Goal: Task Accomplishment & Management: Manage account settings

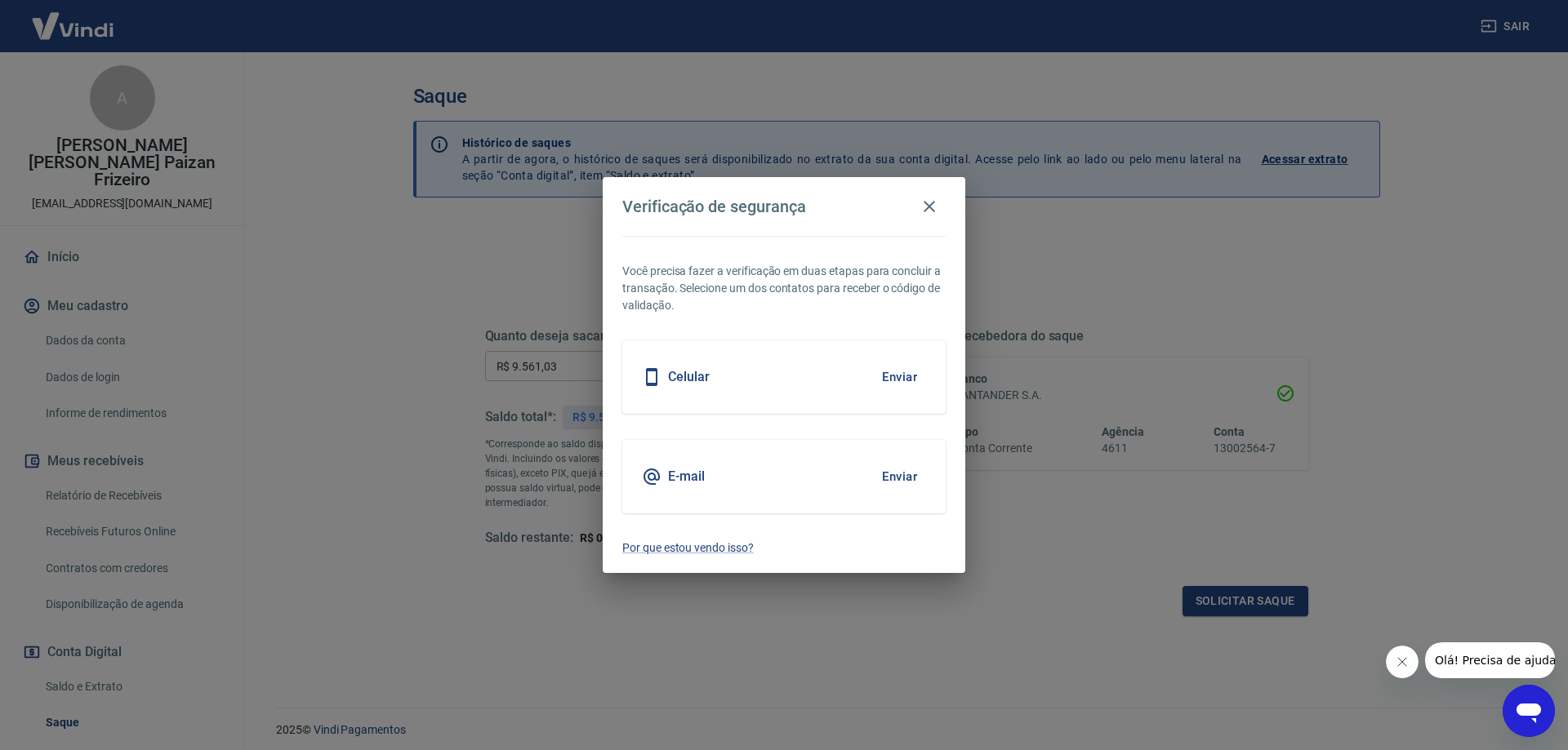
scroll to position [119, 0]
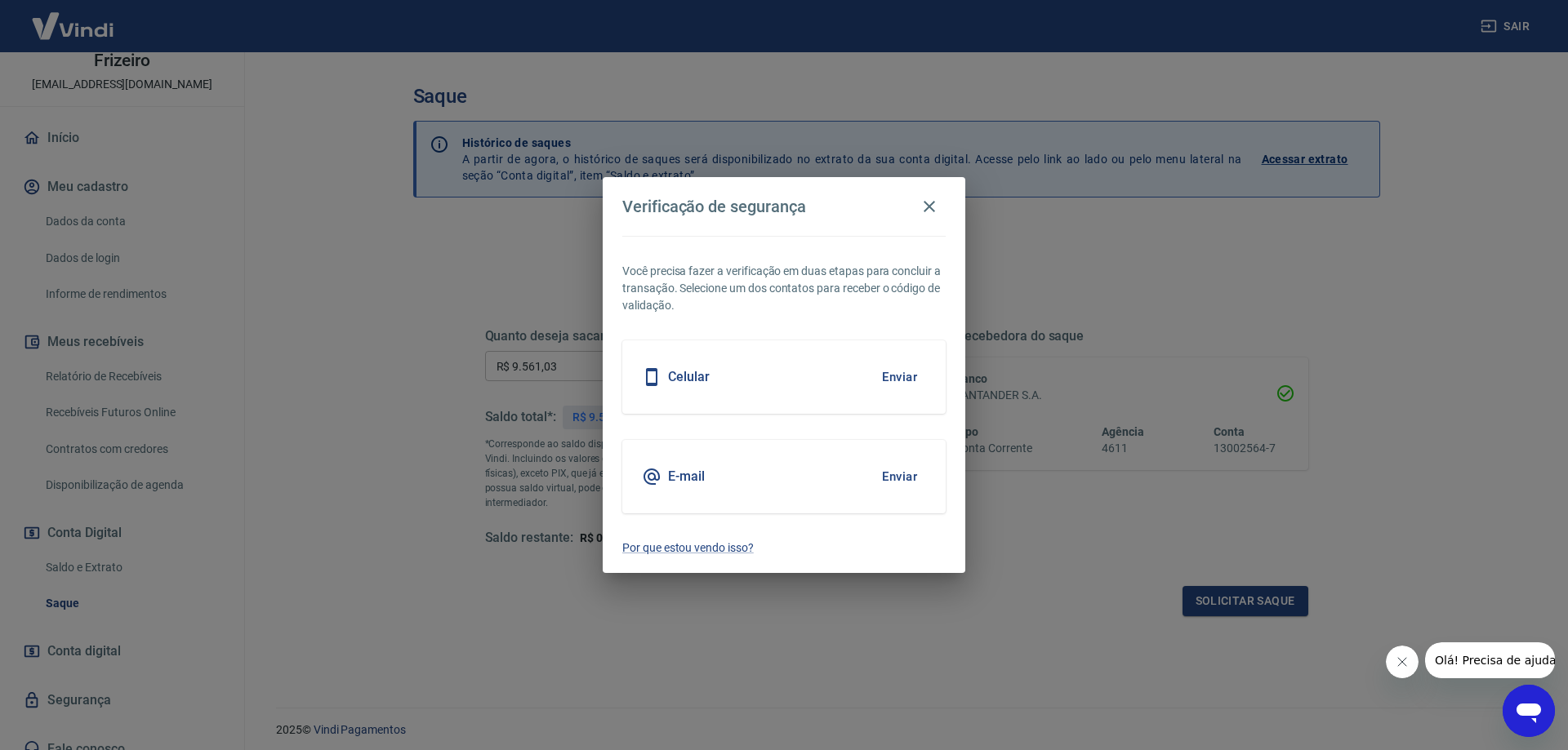
click at [674, 381] on h5 "Celular" at bounding box center [689, 377] width 42 height 16
drag, startPoint x: 891, startPoint y: 379, endPoint x: 891, endPoint y: 370, distance: 9.0
click at [891, 377] on button "Enviar" at bounding box center [899, 377] width 53 height 34
click at [929, 198] on icon "button" at bounding box center [929, 206] width 20 height 20
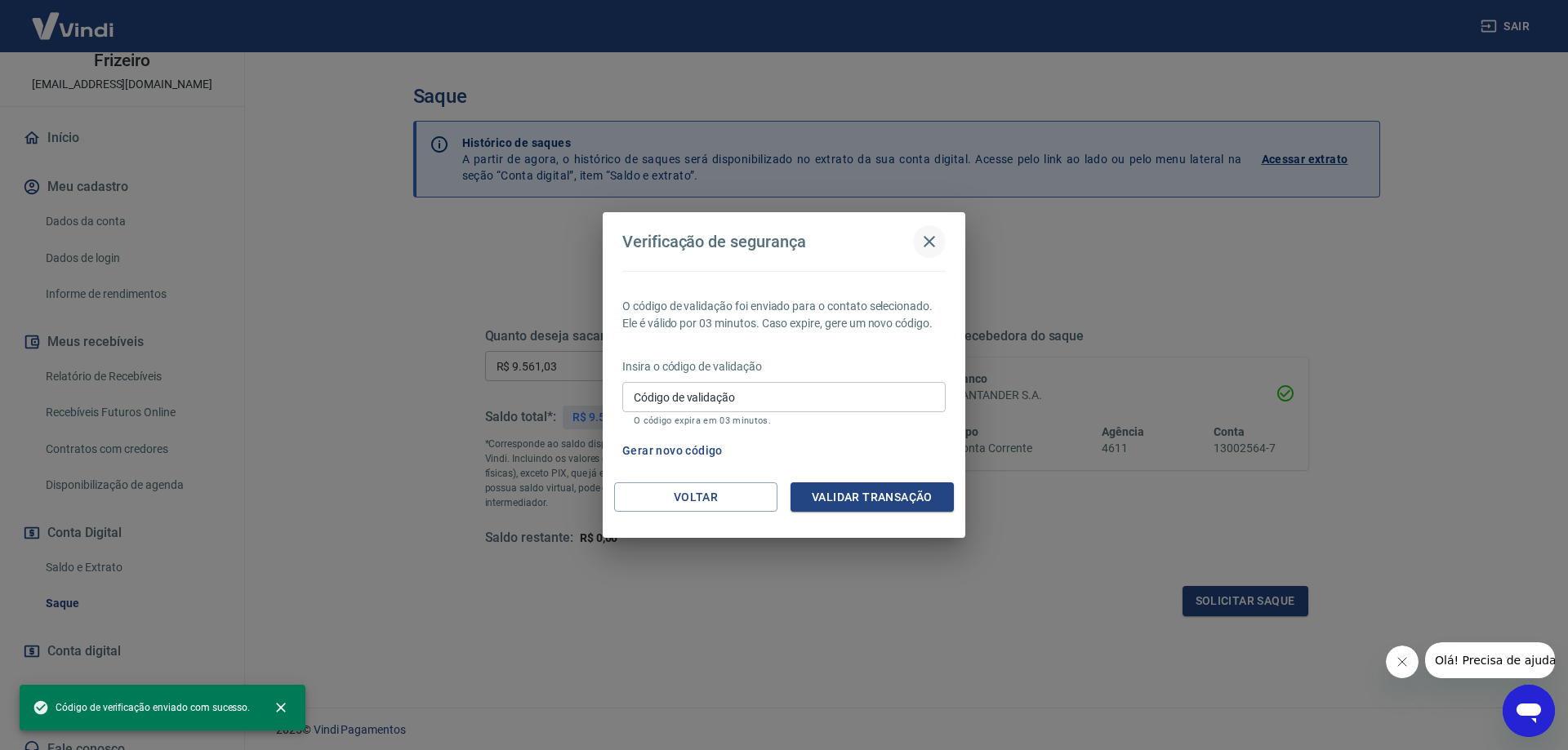
click at [941, 239] on button "button" at bounding box center [929, 241] width 33 height 33
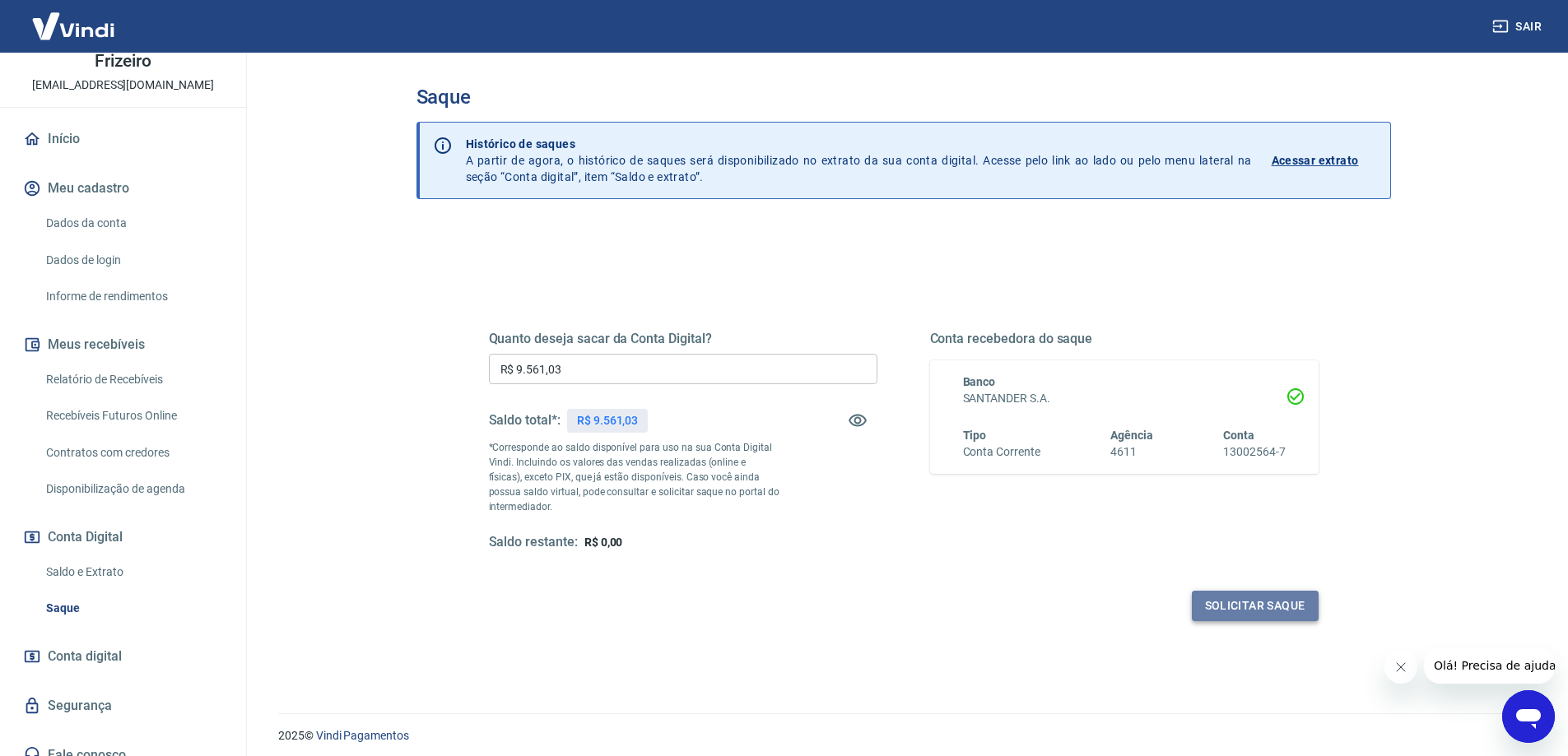
click at [1237, 591] on button "Solicitar saque" at bounding box center [1254, 606] width 127 height 31
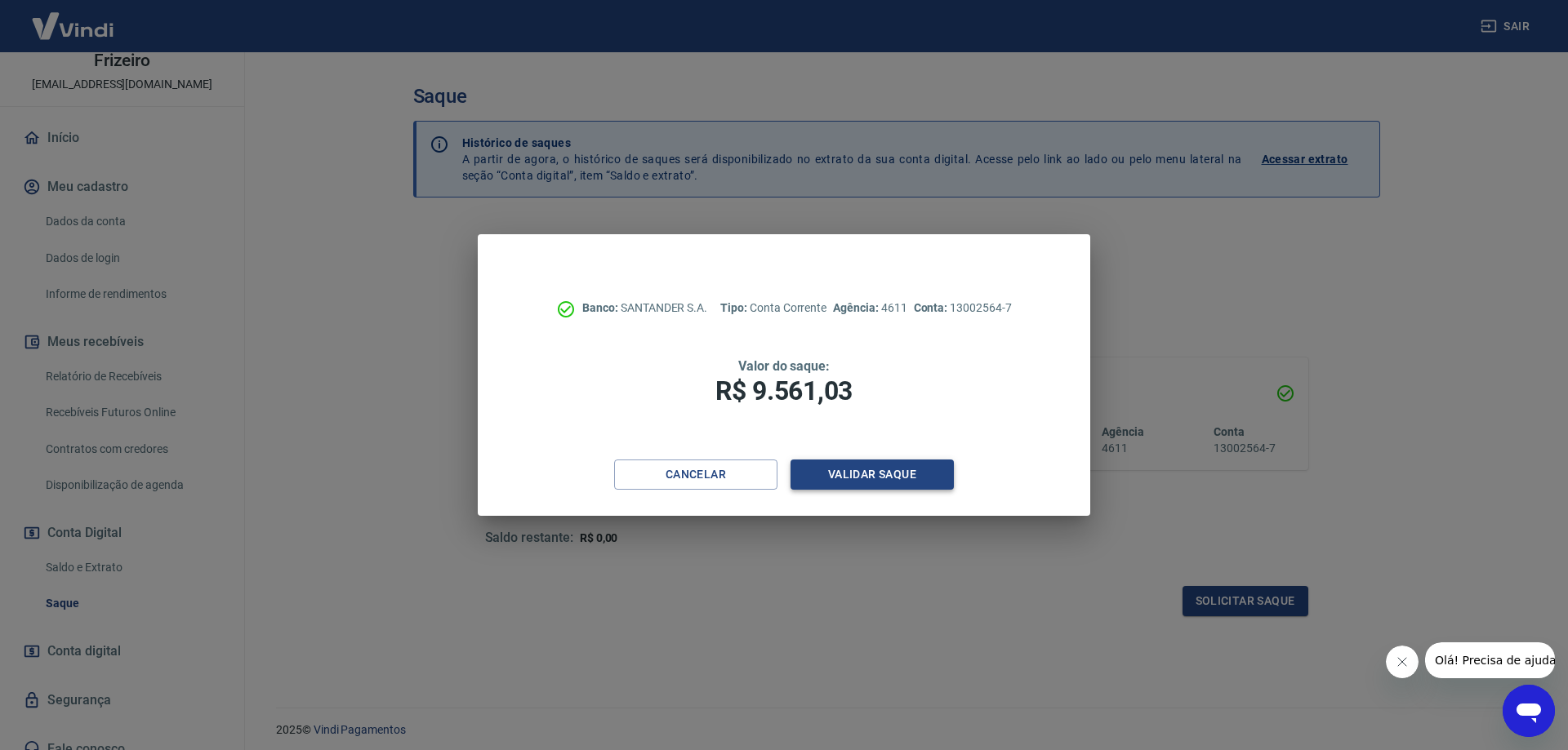
click at [907, 475] on button "Validar saque" at bounding box center [872, 475] width 164 height 30
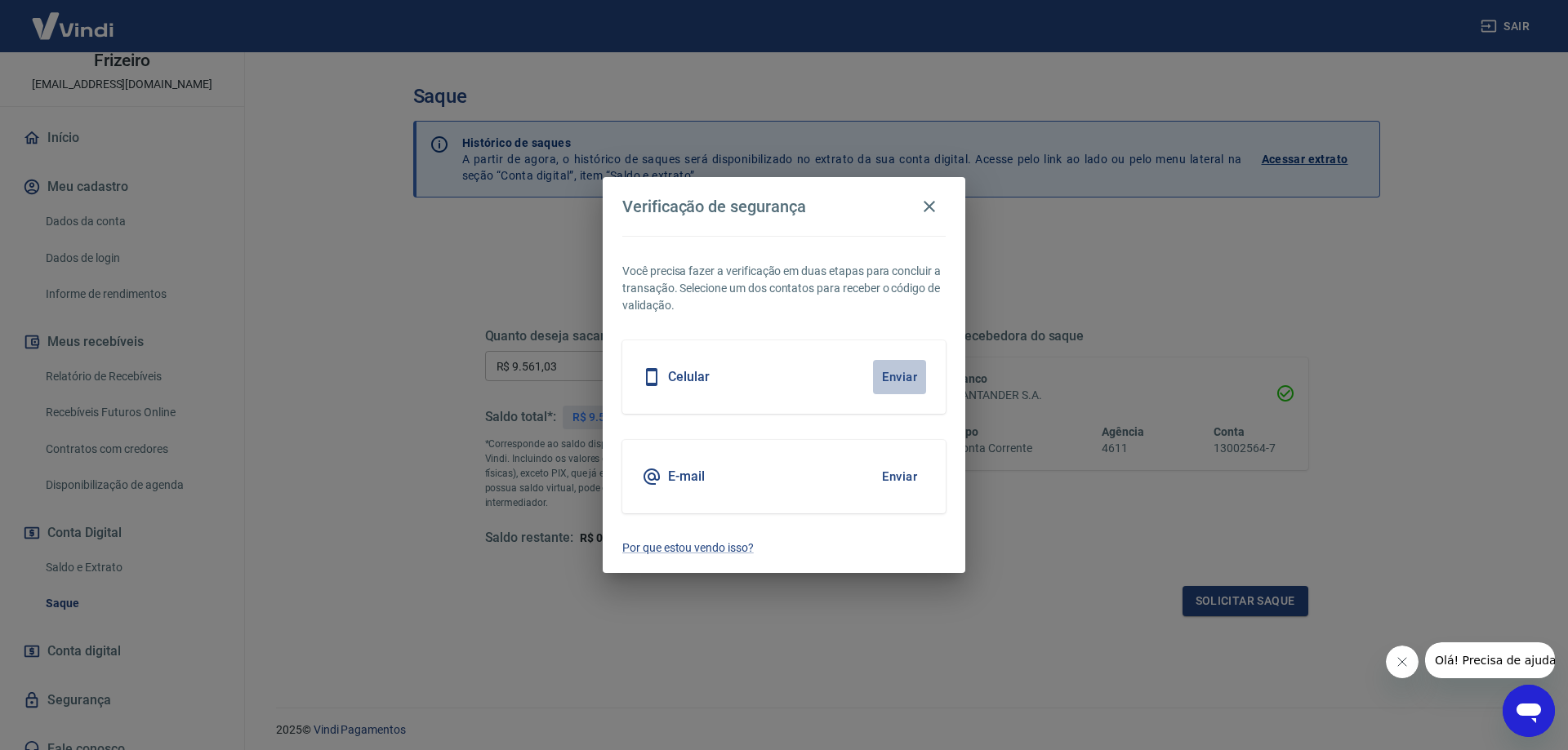
click at [887, 375] on button "Enviar" at bounding box center [899, 377] width 53 height 34
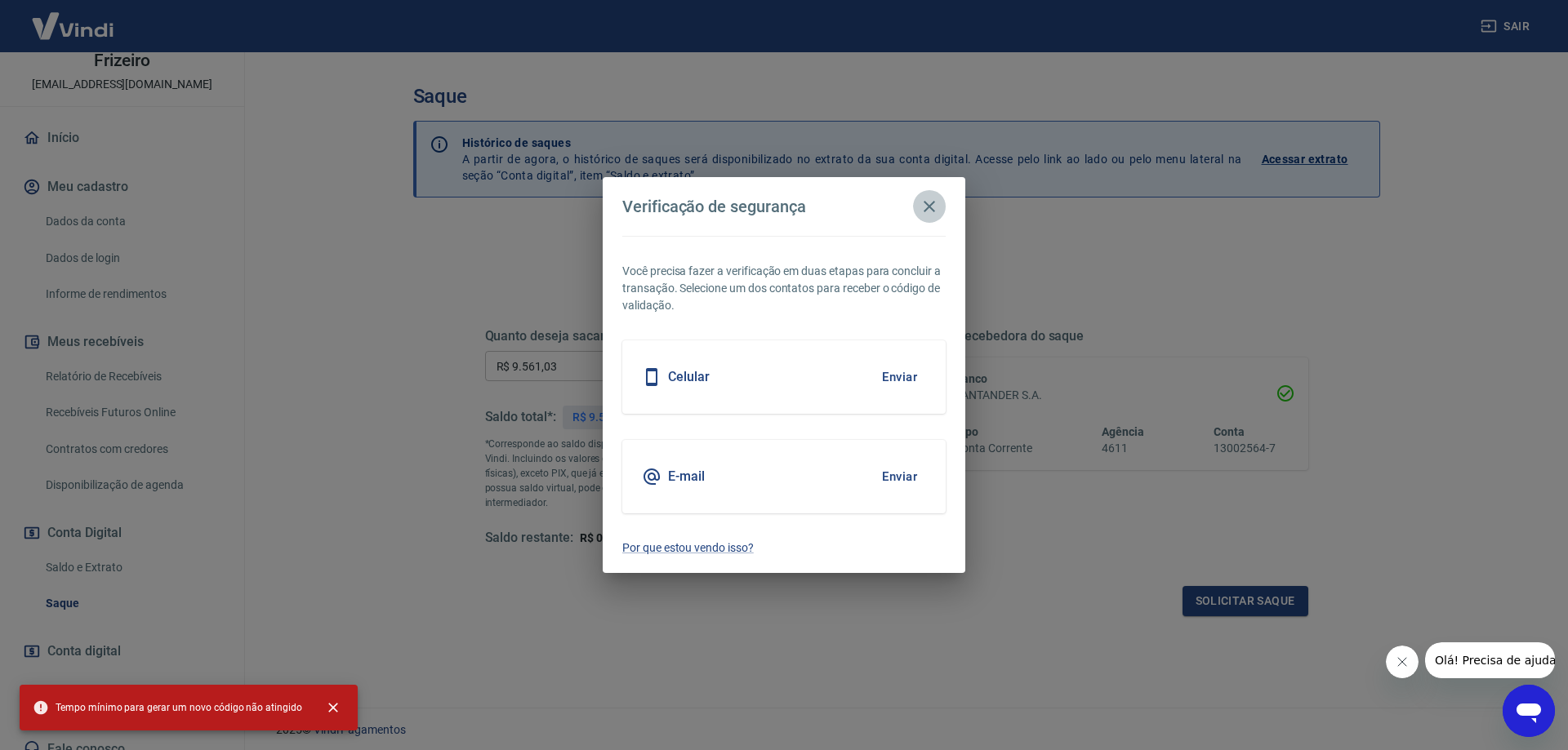
click at [921, 212] on icon "button" at bounding box center [929, 206] width 20 height 20
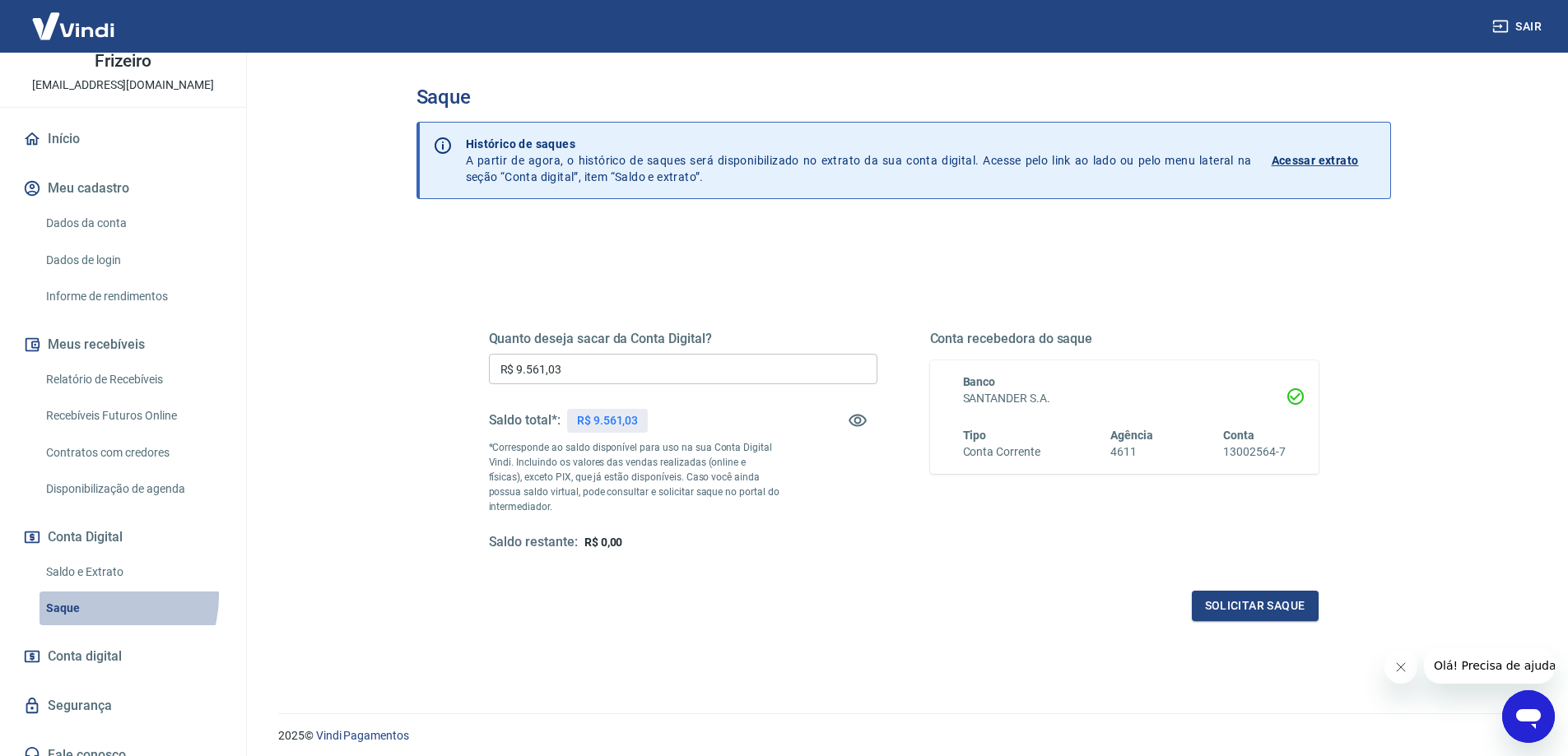
click at [101, 592] on link "Saque" at bounding box center [132, 608] width 187 height 33
